Goal: Task Accomplishment & Management: Use online tool/utility

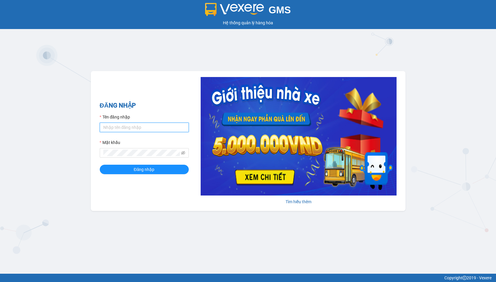
click at [173, 128] on input "Tên đăng nhập" at bounding box center [144, 127] width 89 height 9
type input "hien.phuchai"
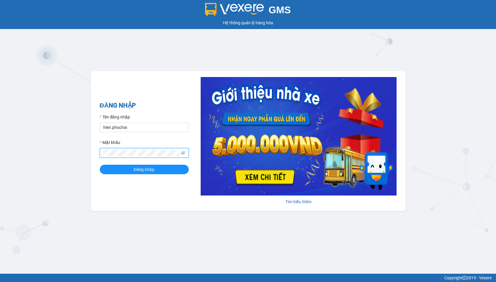
click at [100, 165] on button "Đăng nhập" at bounding box center [144, 169] width 89 height 9
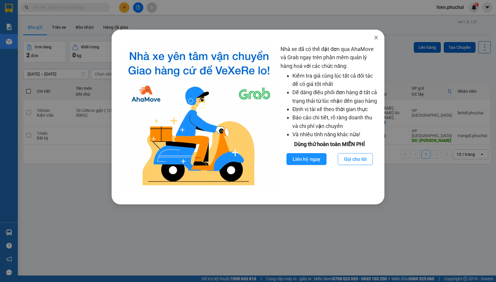
click at [376, 38] on icon "close" at bounding box center [375, 38] width 3 height 4
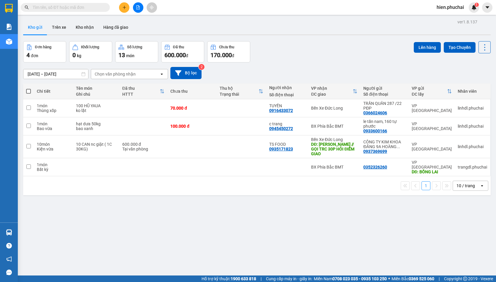
click at [26, 94] on th at bounding box center [28, 92] width 11 height 16
click at [29, 90] on span at bounding box center [28, 91] width 5 height 5
click at [28, 88] on input "checkbox" at bounding box center [28, 88] width 0 height 0
checkbox input "true"
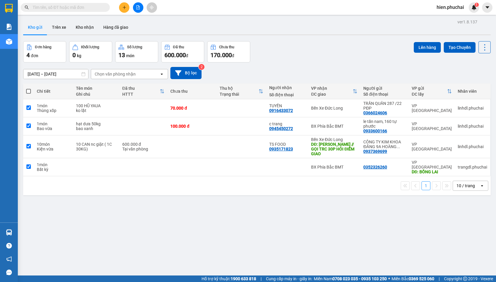
checkbox input "true"
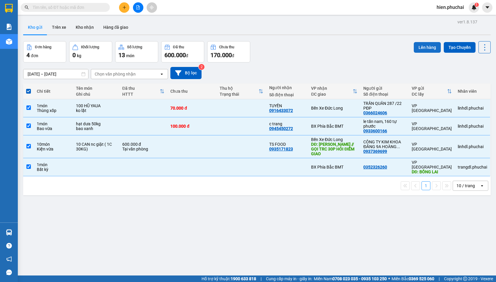
click at [415, 47] on button "Lên hàng" at bounding box center [427, 47] width 27 height 11
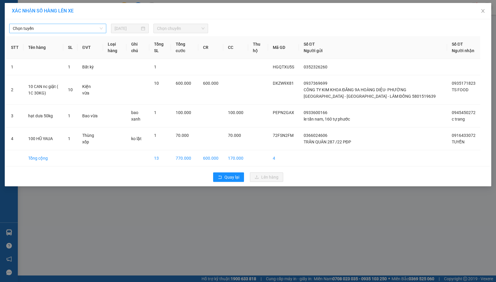
click at [87, 29] on span "Chọn tuyến" at bounding box center [58, 28] width 90 height 9
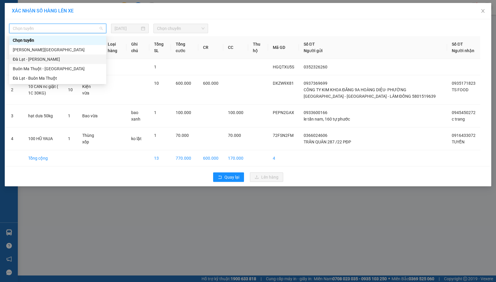
drag, startPoint x: 72, startPoint y: 58, endPoint x: 87, endPoint y: 49, distance: 17.6
click at [73, 59] on div "Đà Lạt - Gia Lai" at bounding box center [58, 59] width 90 height 7
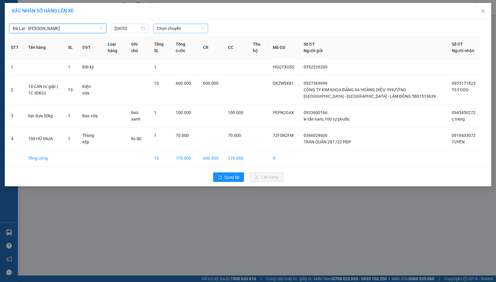
click at [182, 28] on span "Chọn chuyến" at bounding box center [180, 28] width 47 height 9
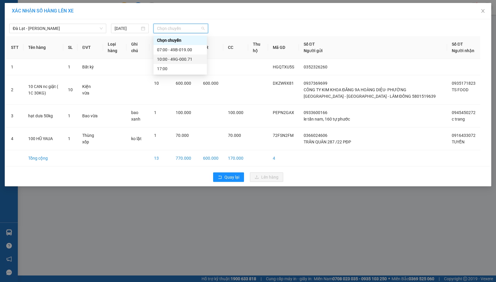
click at [186, 60] on div "10:00 - 49G-000.71" at bounding box center [180, 59] width 46 height 7
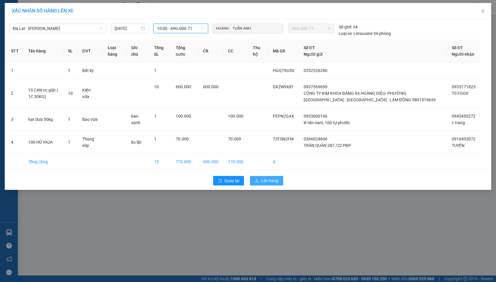
click at [266, 184] on span "Lên hàng" at bounding box center [269, 181] width 17 height 7
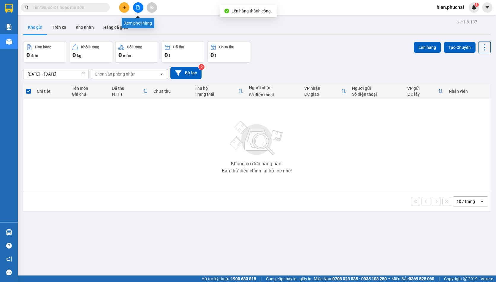
click at [138, 9] on icon "file-add" at bounding box center [138, 7] width 4 height 4
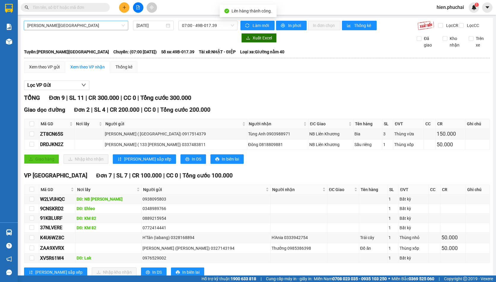
click at [113, 25] on span "Gia Lai - Đà Lạt" at bounding box center [75, 25] width 97 height 9
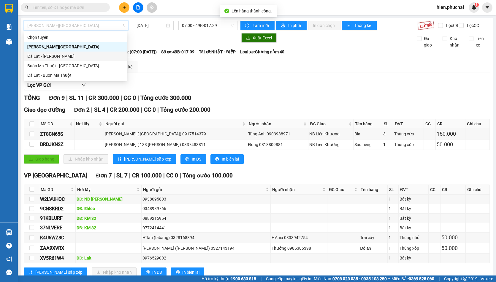
click at [97, 57] on div "Đà Lạt - Gia Lai" at bounding box center [75, 56] width 96 height 7
type input "13/09/2025"
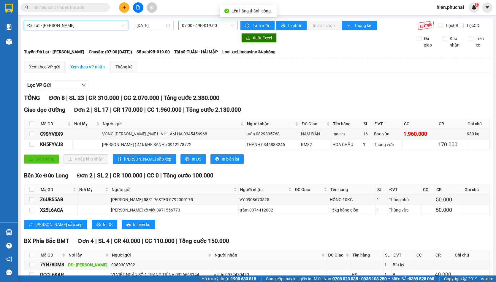
click at [187, 26] on span "07:00 - 49B-019.00" at bounding box center [208, 25] width 52 height 9
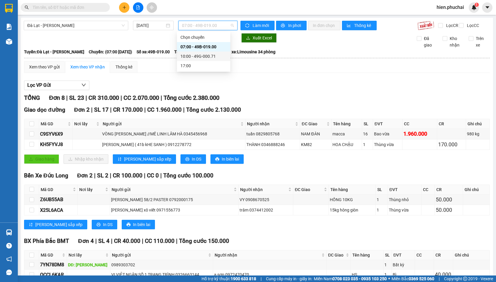
click at [187, 55] on div "10:00 - 49G-000.71" at bounding box center [203, 56] width 46 height 7
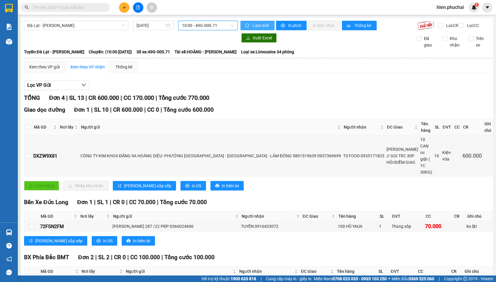
click at [257, 26] on span "Làm mới" at bounding box center [260, 25] width 17 height 7
click at [288, 25] on span "In phơi" at bounding box center [295, 25] width 14 height 7
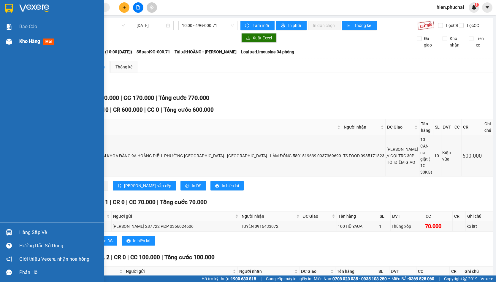
click at [11, 39] on img at bounding box center [9, 42] width 6 height 6
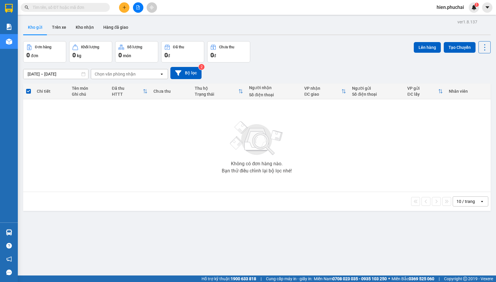
click at [292, 67] on div "11/09/2025 – 13/09/2025 Press the down arrow key to interact with the calendar …" at bounding box center [256, 73] width 467 height 12
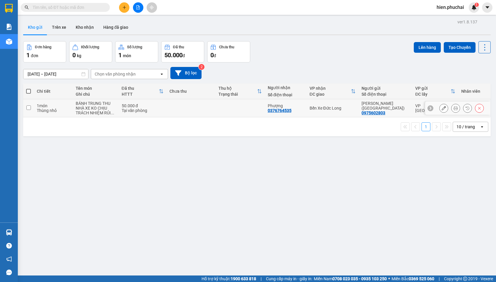
click at [465, 110] on icon at bounding box center [467, 108] width 4 height 4
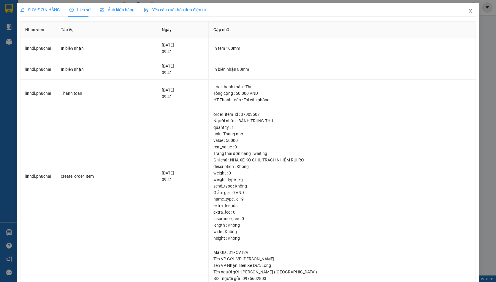
click at [468, 10] on icon "close" at bounding box center [470, 11] width 5 height 5
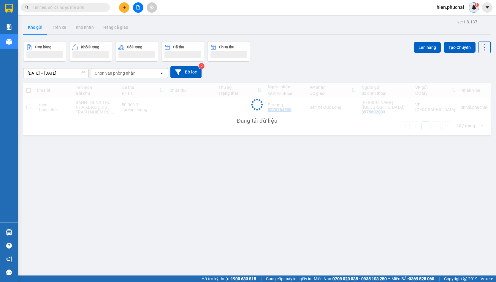
click at [472, 8] on img at bounding box center [473, 7] width 5 height 5
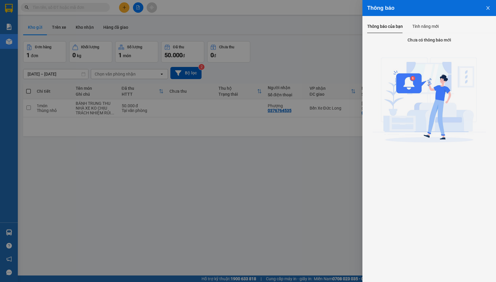
click at [485, 6] on icon "close" at bounding box center [487, 8] width 5 height 5
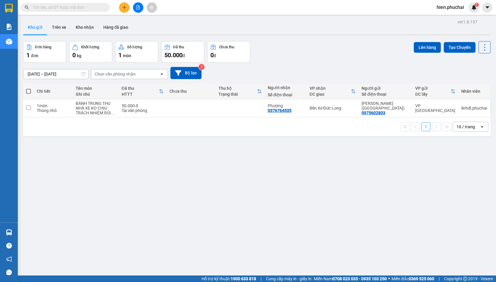
click at [460, 128] on div "10 / trang" at bounding box center [465, 127] width 18 height 6
click at [469, 197] on div "100 / trang" at bounding box center [466, 192] width 36 height 11
click at [456, 127] on div "100 / trang" at bounding box center [466, 127] width 21 height 6
click at [455, 137] on span "5 / trang" at bounding box center [461, 139] width 17 height 6
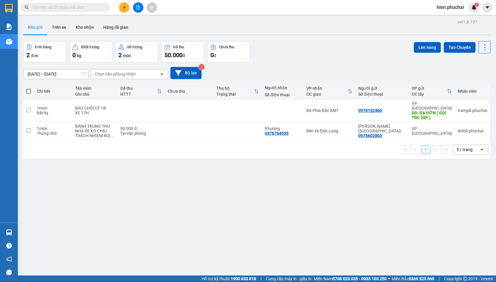
click at [299, 60] on div "Đơn hàng 2 đơn Khối lượng 0 kg Số lượng 2 món Đã thu 50.000 đ Chưa thu 0 đ Lên …" at bounding box center [256, 51] width 467 height 21
click at [299, 59] on div "Đơn hàng 2 đơn Khối lượng 0 kg Số lượng 2 món Đã thu 50.000 đ Chưa thu 0 đ Lên …" at bounding box center [256, 51] width 467 height 21
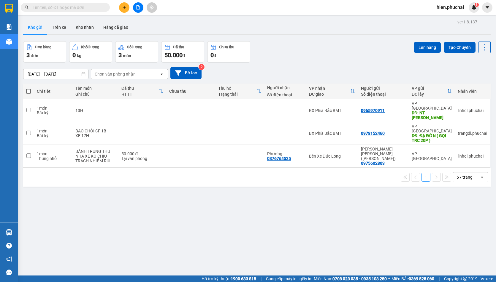
click at [319, 69] on div "[DATE] – [DATE] Press the down arrow key to interact with the calendar and sele…" at bounding box center [256, 73] width 467 height 12
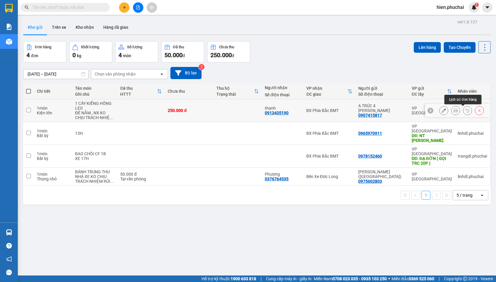
click at [465, 112] on icon at bounding box center [467, 111] width 4 height 4
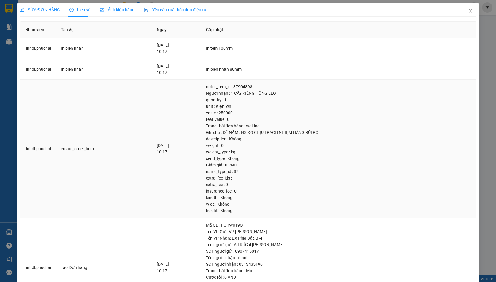
drag, startPoint x: 241, startPoint y: 88, endPoint x: 250, endPoint y: 92, distance: 9.0
click at [242, 88] on div "order_item_id : 37904898" at bounding box center [338, 87] width 264 height 7
click at [257, 91] on div "Người nhận : 1 CÂY KIỂNG HỒNG LEO" at bounding box center [338, 93] width 264 height 7
click at [258, 91] on div "Người nhận : 1 CÂY KIỂNG HỒNG LEO" at bounding box center [338, 93] width 264 height 7
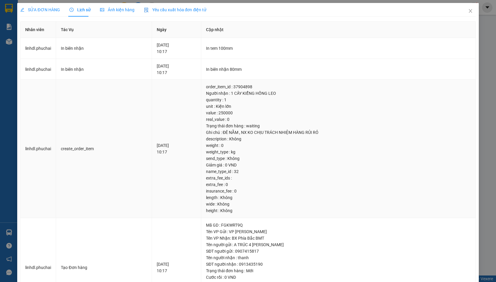
click at [252, 115] on div "value : 250000" at bounding box center [338, 113] width 264 height 7
click at [243, 105] on div "unit : Kiện lớn" at bounding box center [338, 106] width 264 height 7
click at [241, 123] on div "order_item_id : 37904898 Người nhận : 1 CÂY KIỂNG HỒNG LEO quantity : 1 unit : …" at bounding box center [338, 149] width 264 height 131
click at [257, 126] on div "Trạng thái đơn hàng : waiting" at bounding box center [338, 126] width 264 height 7
click at [257, 133] on div "Ghi chú : ĐÊ NẰM , NX KO CHỊU TRÁCH NHIỆM HÀNG RỦI RỎ" at bounding box center [338, 132] width 264 height 7
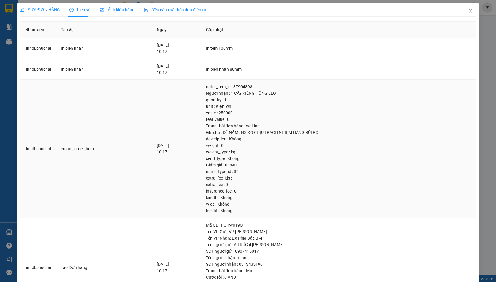
click at [246, 136] on div "Ghi chú : ĐÊ NẰM , NX KO CHỊU TRÁCH NHIỆM HÀNG RỦI RỎ" at bounding box center [338, 132] width 264 height 7
click at [262, 131] on div "Ghi chú : ĐÊ NẰM , NX KO CHỊU TRÁCH NHIỆM HÀNG RỦI RỎ" at bounding box center [338, 132] width 264 height 7
click at [298, 131] on div "Ghi chú : ĐÊ NẰM , NX KO CHỊU TRÁCH NHIỆM HÀNG RỦI RỎ" at bounding box center [338, 132] width 264 height 7
click at [317, 131] on div "Ghi chú : ĐÊ NẰM , NX KO CHỊU TRÁCH NHIỆM HÀNG RỦI RỎ" at bounding box center [338, 132] width 264 height 7
click at [330, 132] on div "Ghi chú : ĐÊ NẰM , NX KO CHỊU TRÁCH NHIỆM HÀNG RỦI RỎ" at bounding box center [338, 132] width 264 height 7
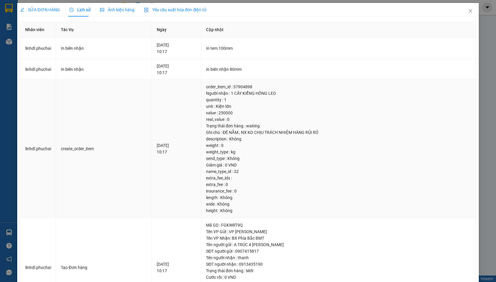
click at [242, 140] on div "description : Không" at bounding box center [338, 139] width 264 height 7
drag, startPoint x: 242, startPoint y: 140, endPoint x: 229, endPoint y: 160, distance: 23.7
click at [230, 162] on div "order_item_id : 37904898 Người nhận : 1 CÂY KIỂNG HỒNG LEO quantity : 1 unit : …" at bounding box center [338, 149] width 264 height 131
drag, startPoint x: 231, startPoint y: 178, endPoint x: 234, endPoint y: 175, distance: 4.4
click at [232, 177] on div "extra_fee_ids :" at bounding box center [338, 178] width 264 height 7
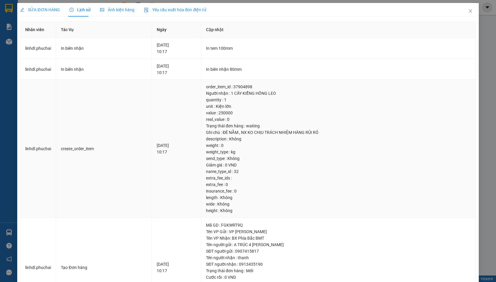
click at [241, 175] on div "extra_fee_ids :" at bounding box center [338, 178] width 264 height 7
click at [243, 180] on div "extra_fee_ids :" at bounding box center [338, 178] width 264 height 7
click at [243, 187] on div "extra_fee : 0" at bounding box center [338, 185] width 264 height 7
click at [249, 191] on div "insurance_fee : 0" at bounding box center [338, 191] width 264 height 7
click at [243, 199] on div "length : Không" at bounding box center [338, 198] width 264 height 7
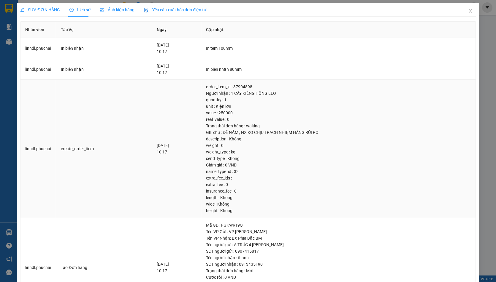
click at [240, 204] on div "wide : Không" at bounding box center [338, 204] width 264 height 7
click at [468, 12] on icon "close" at bounding box center [470, 11] width 5 height 5
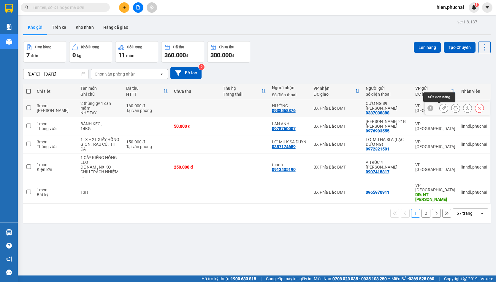
click at [441, 109] on icon at bounding box center [443, 108] width 4 height 4
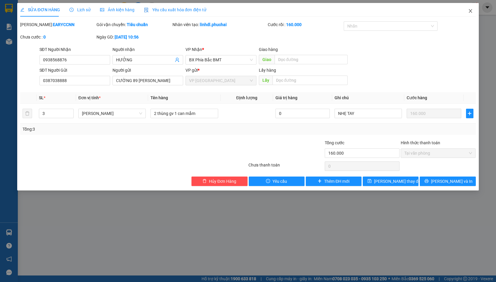
click at [472, 13] on icon "close" at bounding box center [470, 11] width 5 height 5
